Goal: Navigation & Orientation: Understand site structure

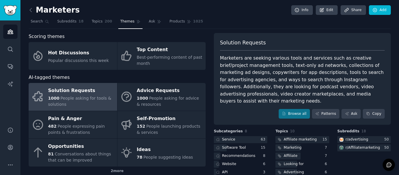
click at [158, 123] on div "152 People launching products & services" at bounding box center [170, 129] width 66 height 12
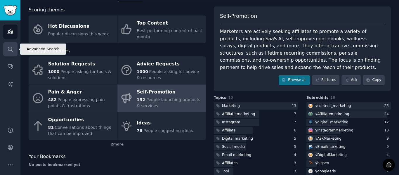
click at [10, 49] on icon "Sidebar" at bounding box center [10, 49] width 6 height 6
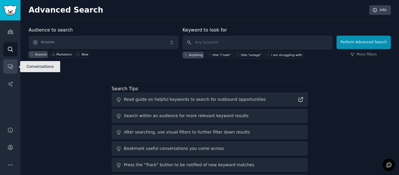
click at [15, 66] on link "Conversations" at bounding box center [10, 66] width 14 height 14
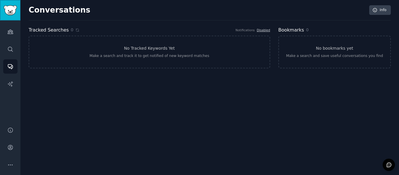
click at [14, 15] on link "Sidebar" at bounding box center [10, 10] width 20 height 20
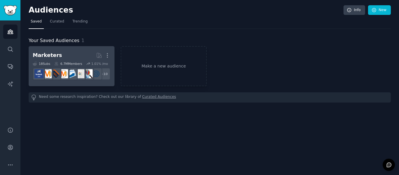
click at [82, 55] on h2 "Marketers More" at bounding box center [72, 55] width 78 height 10
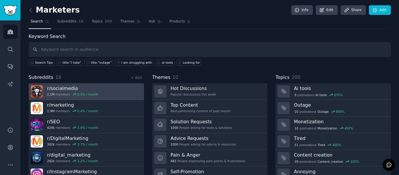
click at [105, 91] on link "r/ socialmedia 2.1M members 0.1 % / month" at bounding box center [86, 91] width 115 height 17
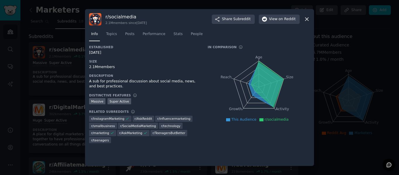
click at [306, 18] on icon at bounding box center [307, 19] width 6 height 6
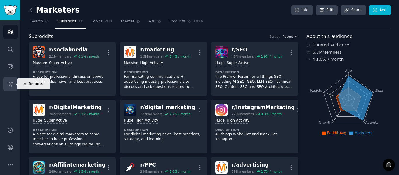
click at [11, 84] on icon "Sidebar" at bounding box center [10, 84] width 6 height 6
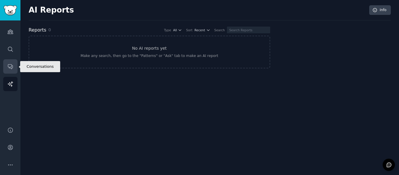
click at [14, 66] on link "Conversations" at bounding box center [10, 66] width 14 height 14
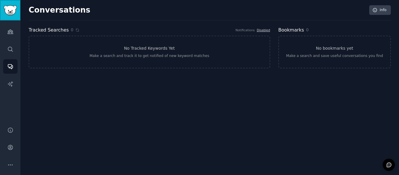
click at [13, 12] on img "Sidebar" at bounding box center [10, 10] width 13 height 10
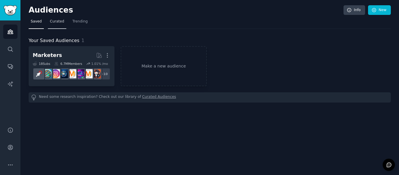
click at [57, 19] on span "Curated" at bounding box center [57, 21] width 14 height 5
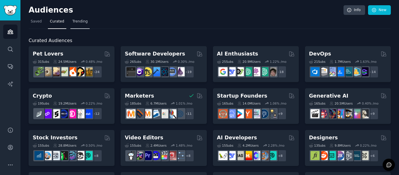
click at [79, 20] on span "Trending" at bounding box center [79, 21] width 15 height 5
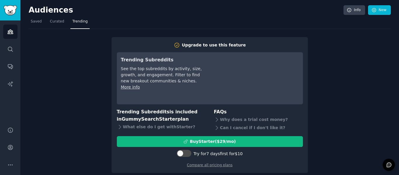
click at [28, 19] on div "Audiences Info New Saved Curated Trending Upgrade to use this feature Trending …" at bounding box center [209, 90] width 378 height 181
